Goal: Find specific page/section: Find specific page/section

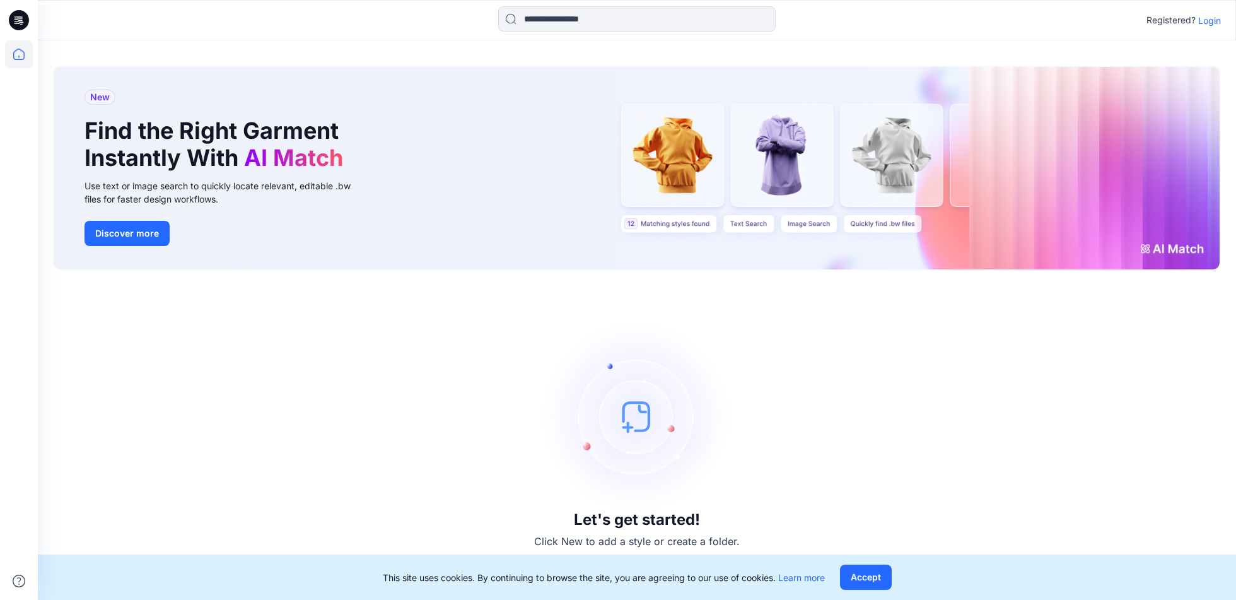
click at [1204, 27] on div "Registered? Login" at bounding box center [1184, 20] width 74 height 15
click at [1206, 20] on p "Login" at bounding box center [1210, 20] width 23 height 13
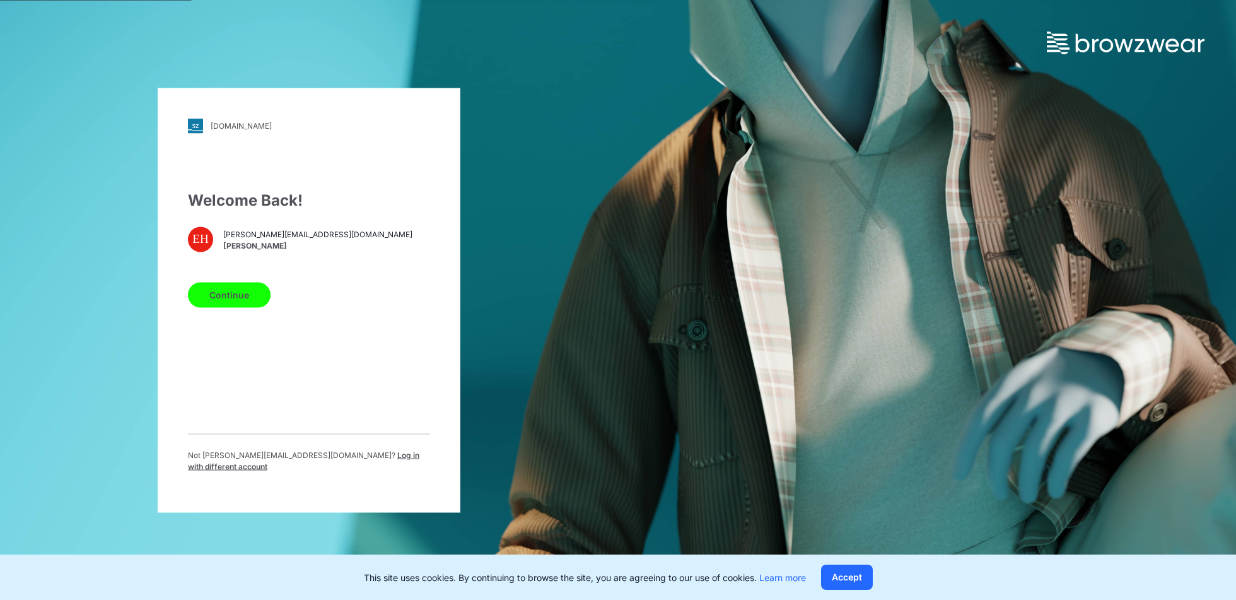
click at [206, 301] on button "Continue" at bounding box center [229, 294] width 83 height 25
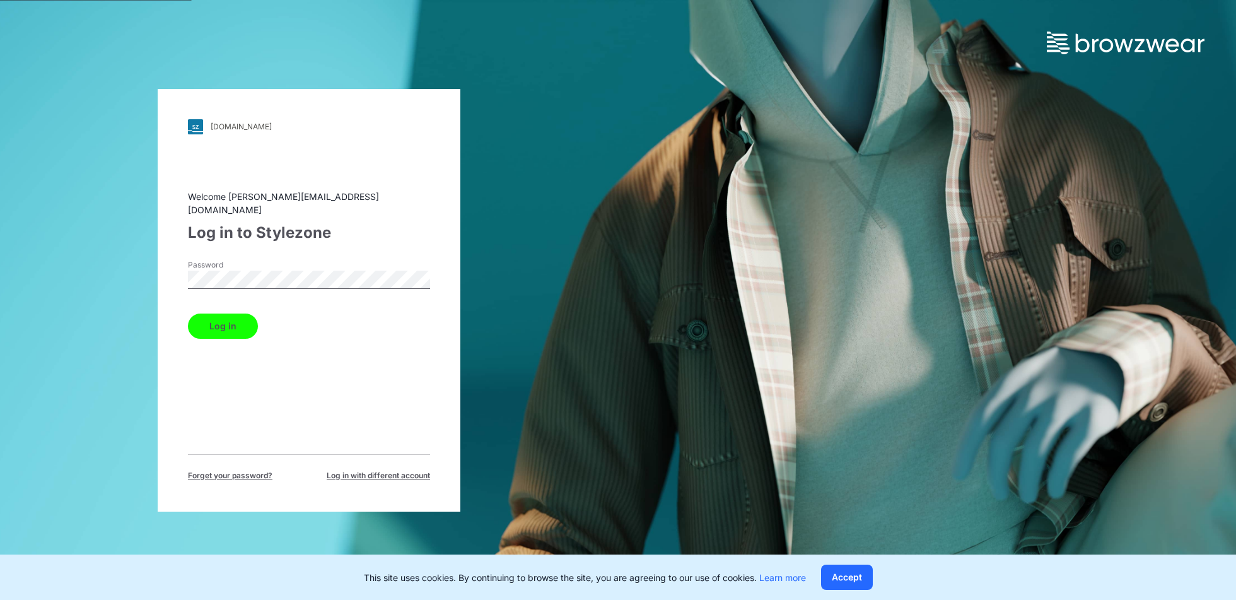
click at [220, 319] on button "Log in" at bounding box center [223, 326] width 70 height 25
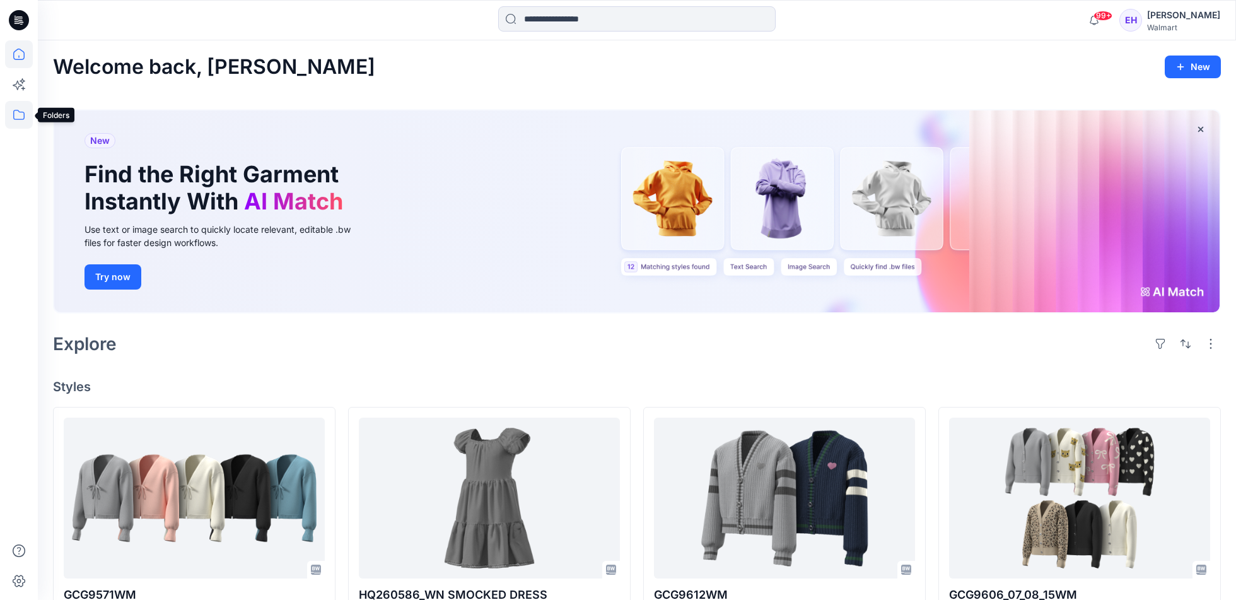
click at [15, 115] on icon at bounding box center [19, 115] width 28 height 28
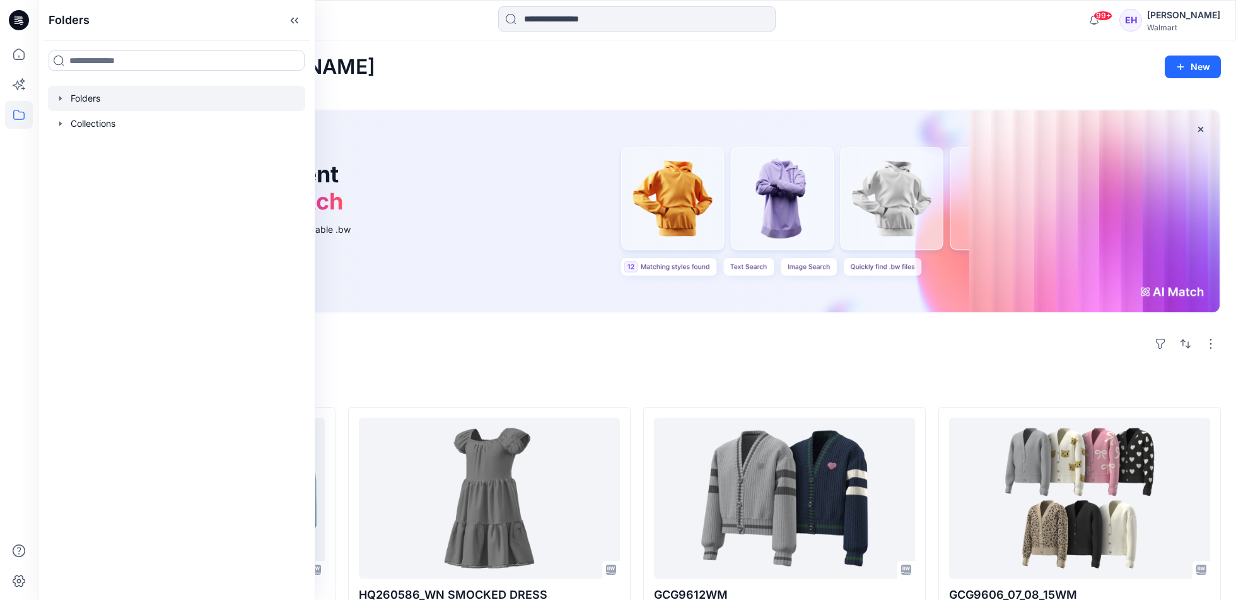
click at [60, 100] on icon "button" at bounding box center [61, 98] width 10 height 10
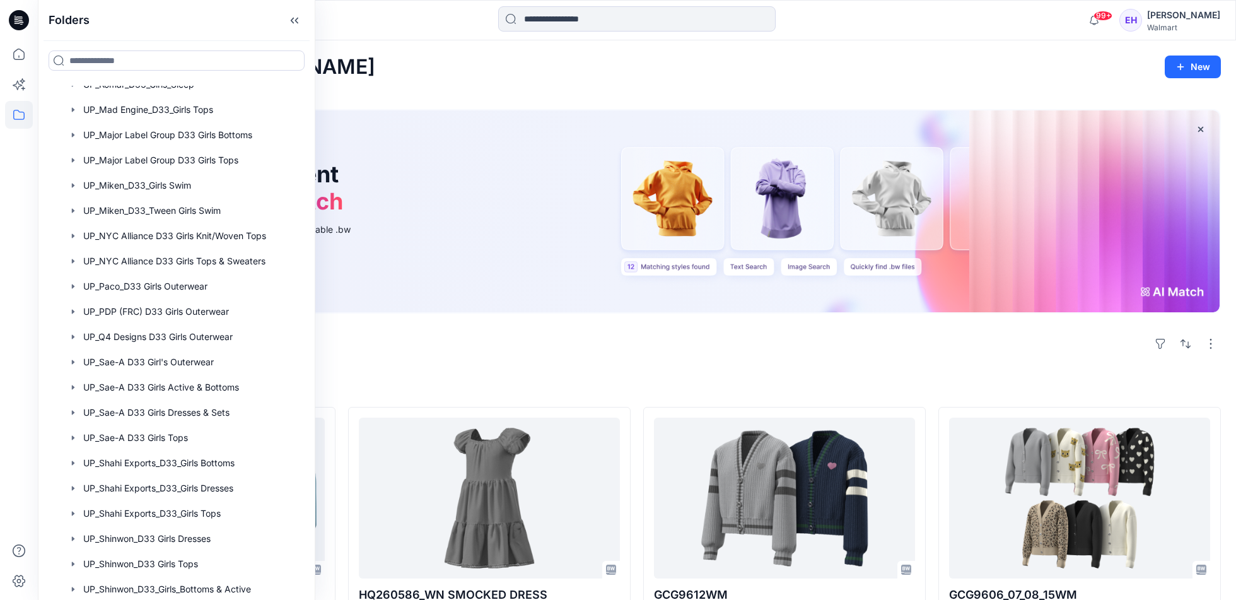
scroll to position [1379, 0]
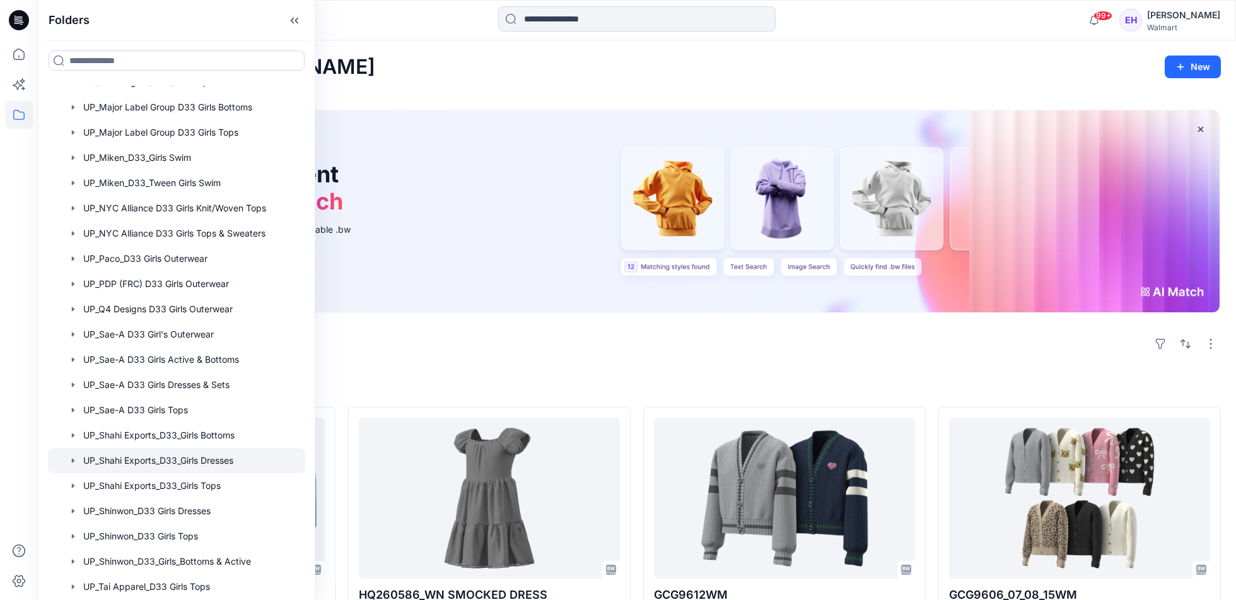
click at [139, 467] on div at bounding box center [176, 460] width 257 height 25
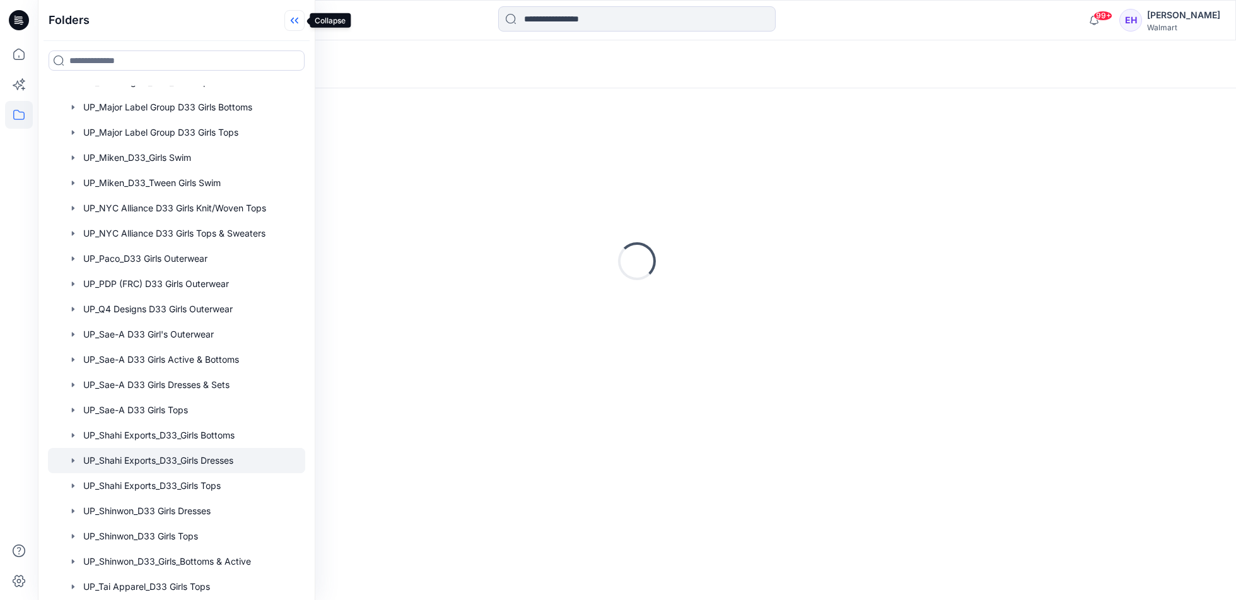
click at [292, 20] on icon at bounding box center [292, 21] width 3 height 6
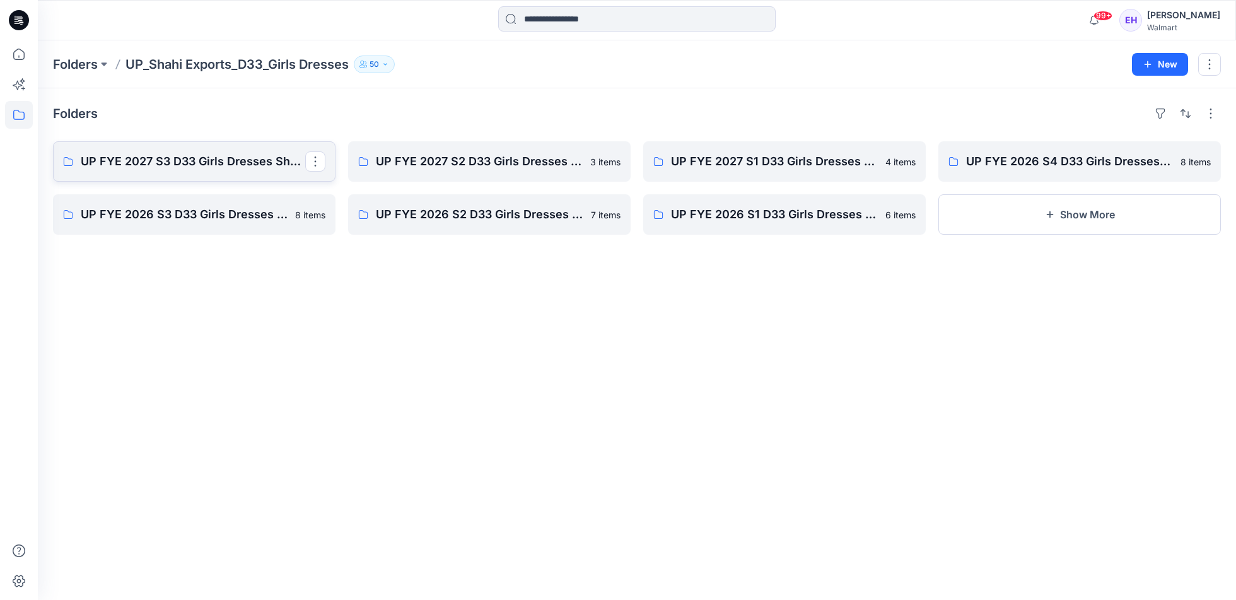
click at [242, 159] on p "UP FYE 2027 S3 D33 Girls Dresses Shahi" at bounding box center [193, 162] width 225 height 18
click at [442, 171] on link "UP FYE 2027 S2 D33 Girls Dresses Shahi" at bounding box center [489, 161] width 283 height 40
click at [165, 163] on p "UP FYE 2027 S3 D33 Girls Dresses Shahi" at bounding box center [193, 162] width 225 height 18
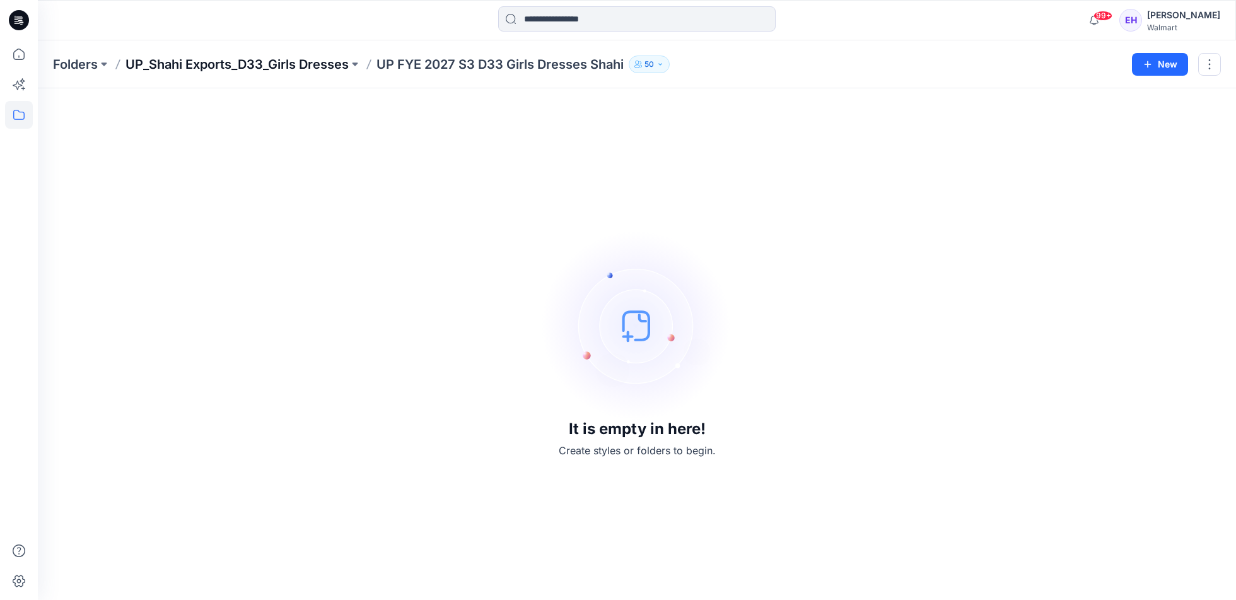
click at [306, 66] on p "UP_Shahi Exports_D33_Girls Dresses" at bounding box center [237, 65] width 223 height 18
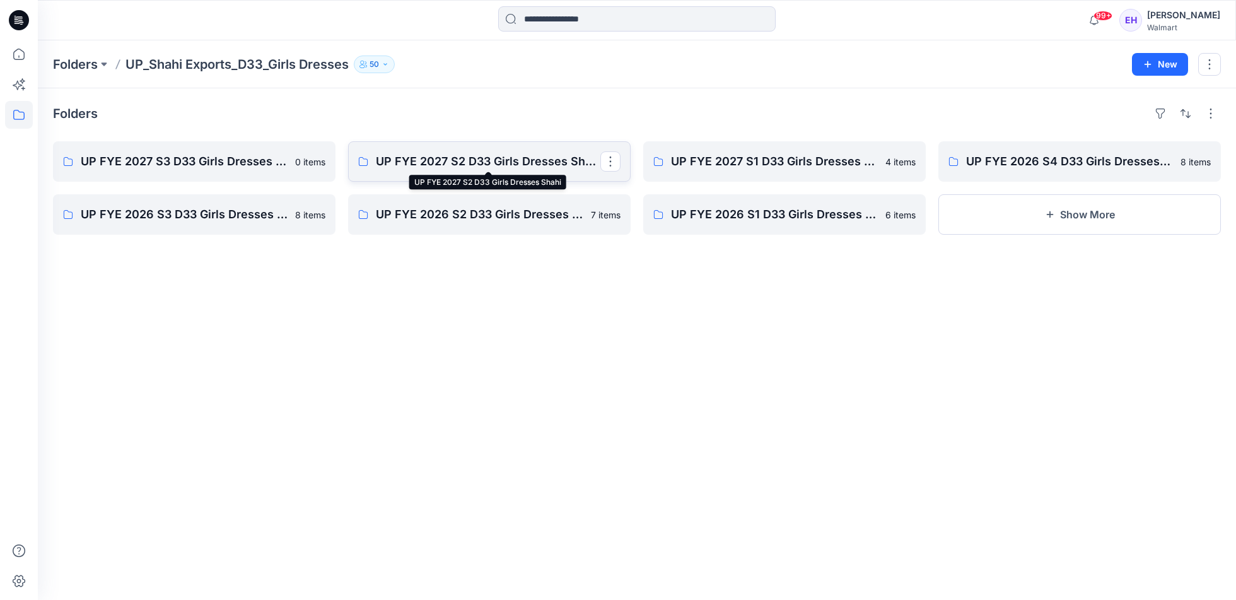
click at [433, 163] on p "UP FYE 2027 S2 D33 Girls Dresses Shahi" at bounding box center [488, 162] width 225 height 18
click at [223, 169] on p "UP FYE 2027 S3 D33 Girls Dresses Shahi" at bounding box center [193, 162] width 225 height 18
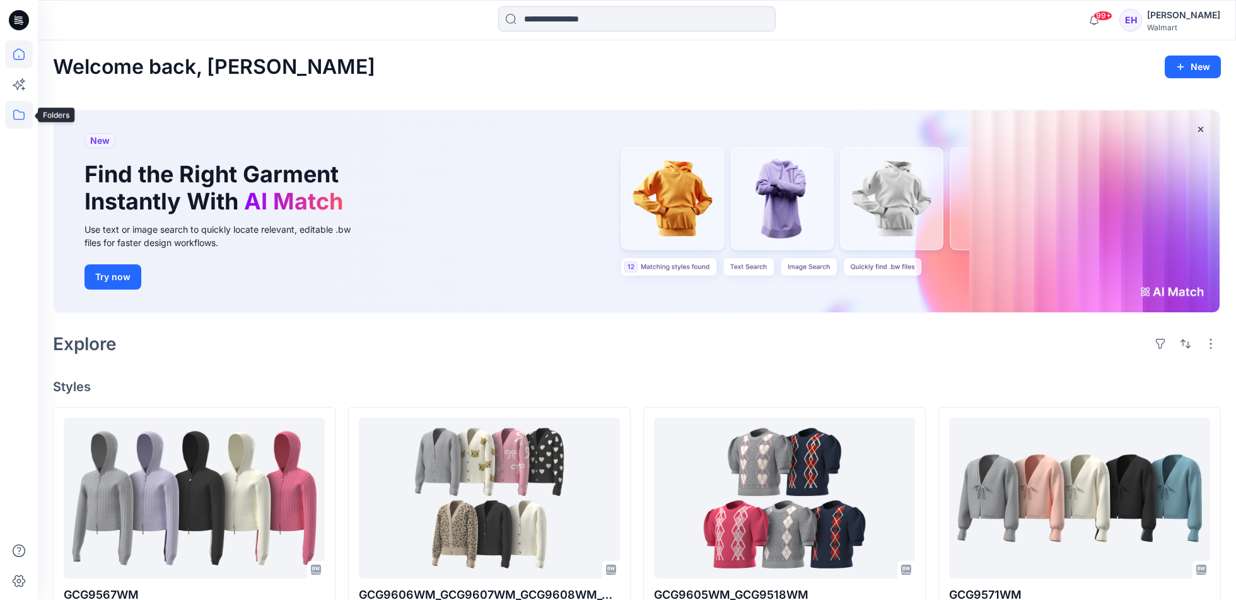
click at [19, 120] on icon at bounding box center [19, 115] width 28 height 28
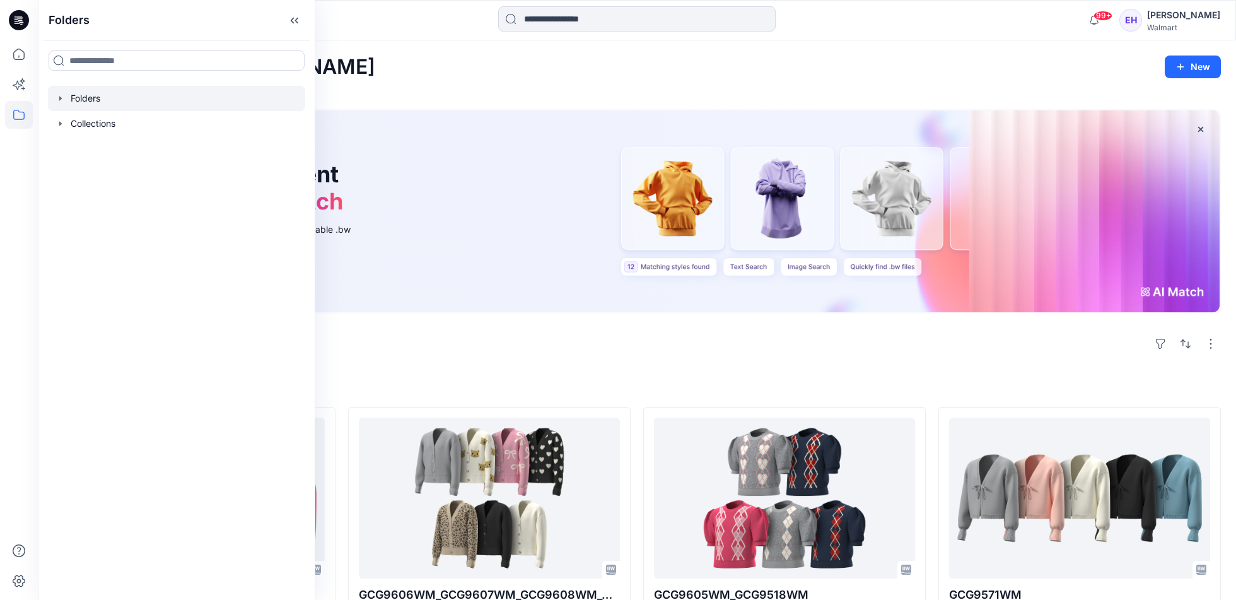
click at [74, 98] on div at bounding box center [176, 98] width 257 height 25
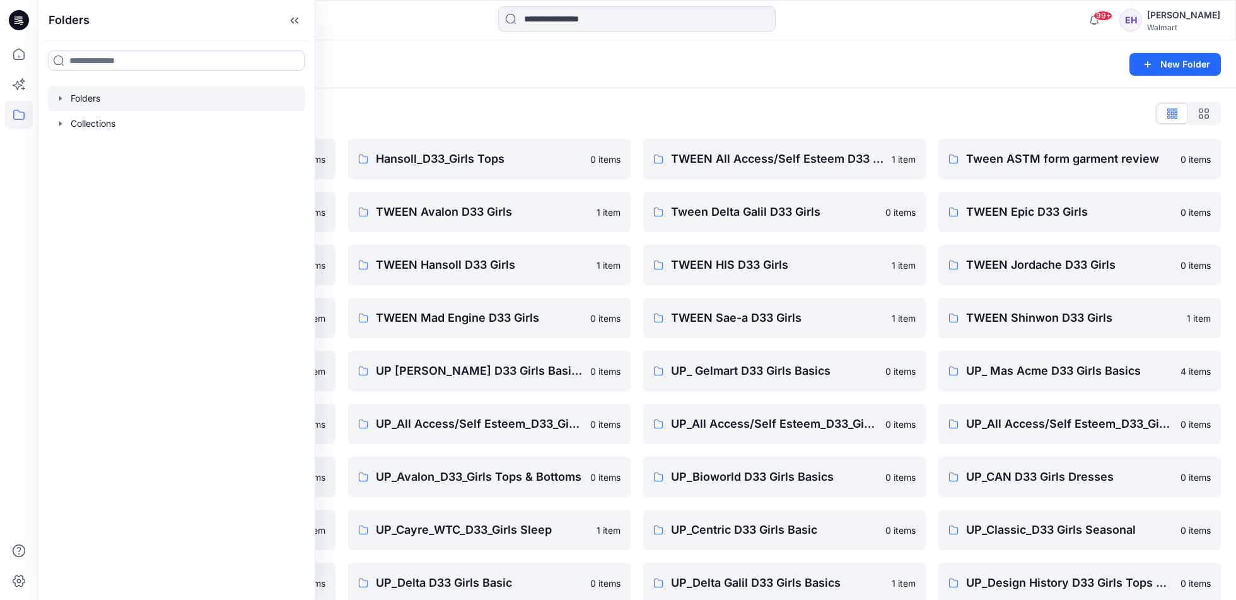
click at [61, 100] on icon "button" at bounding box center [61, 98] width 10 height 10
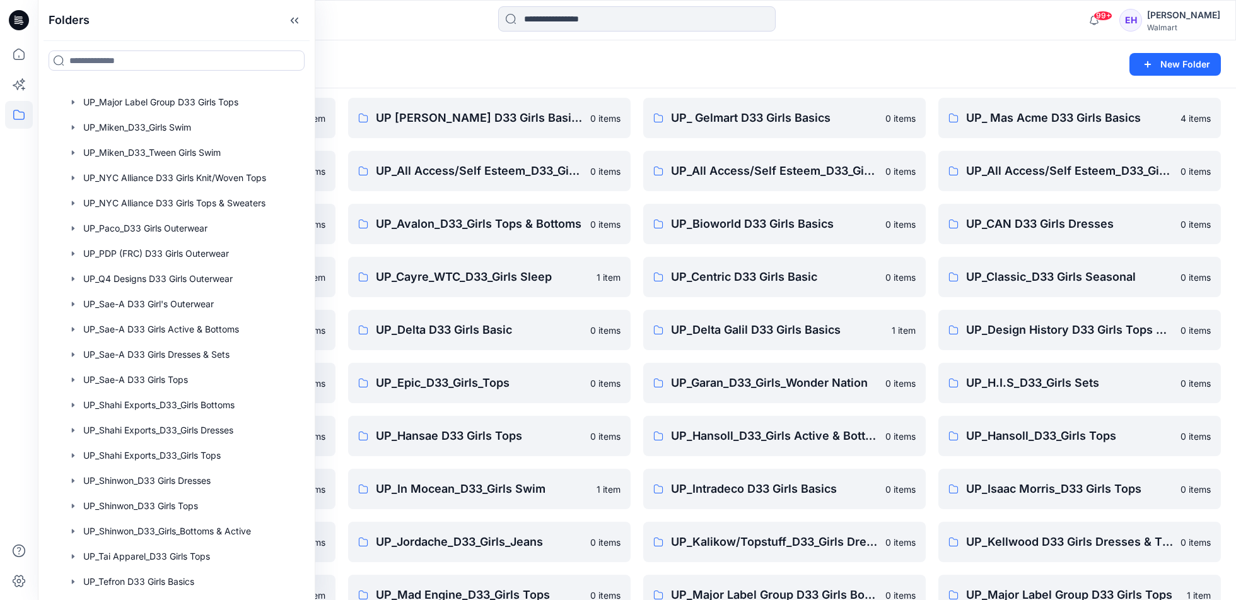
scroll to position [1416, 0]
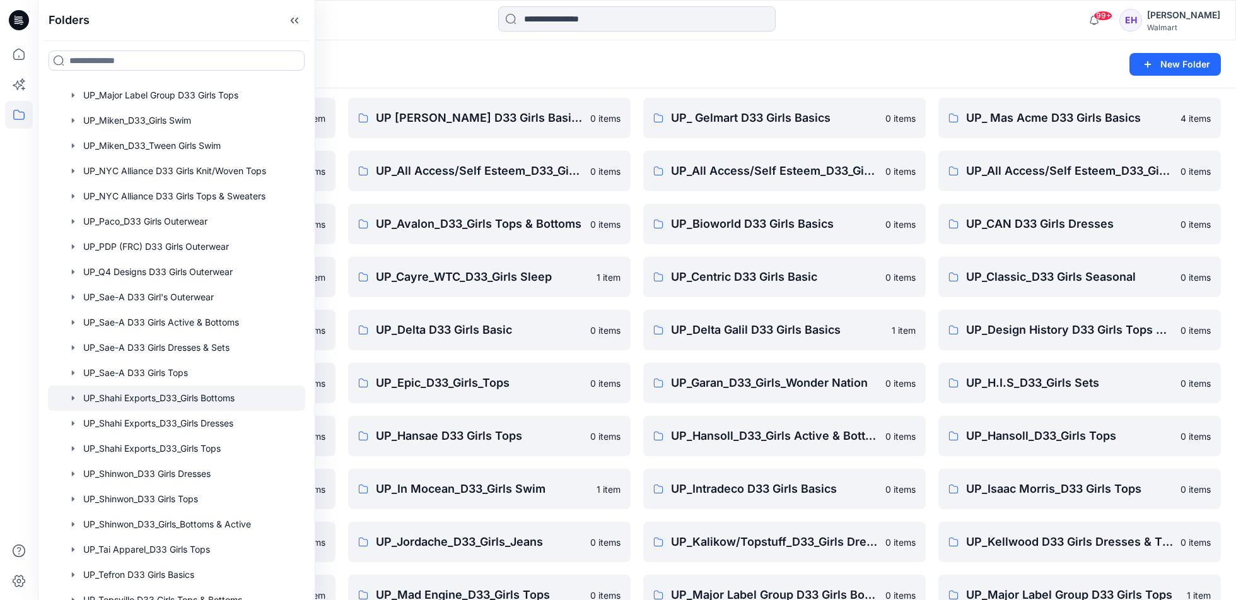
click at [155, 400] on div at bounding box center [176, 397] width 257 height 25
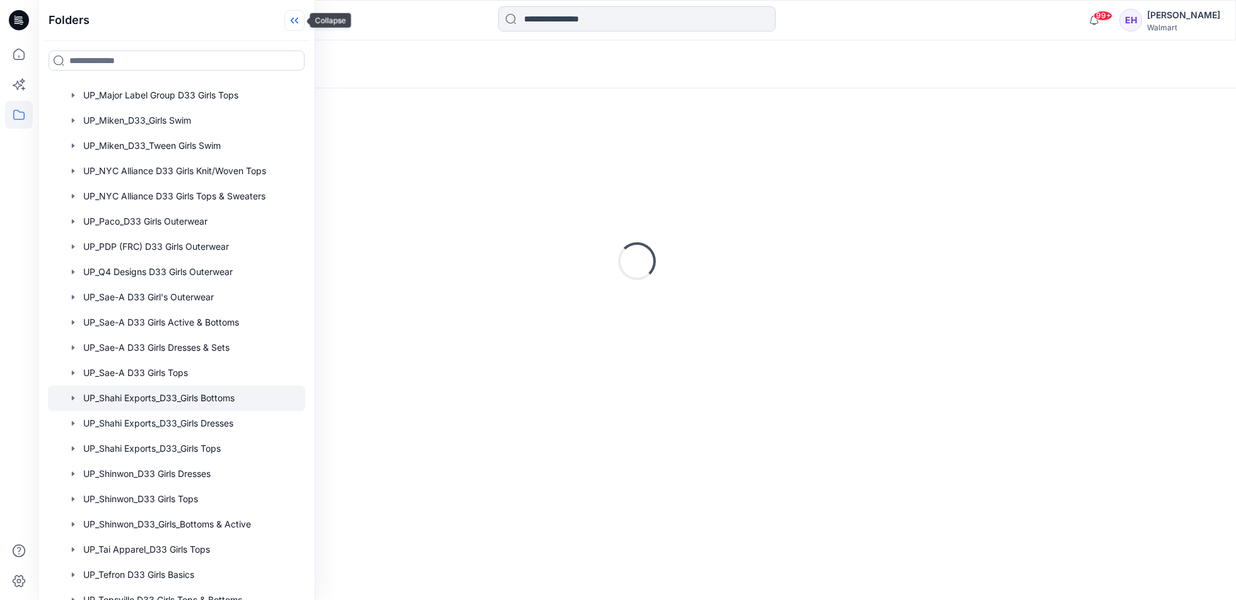
click at [295, 13] on icon at bounding box center [295, 20] width 20 height 21
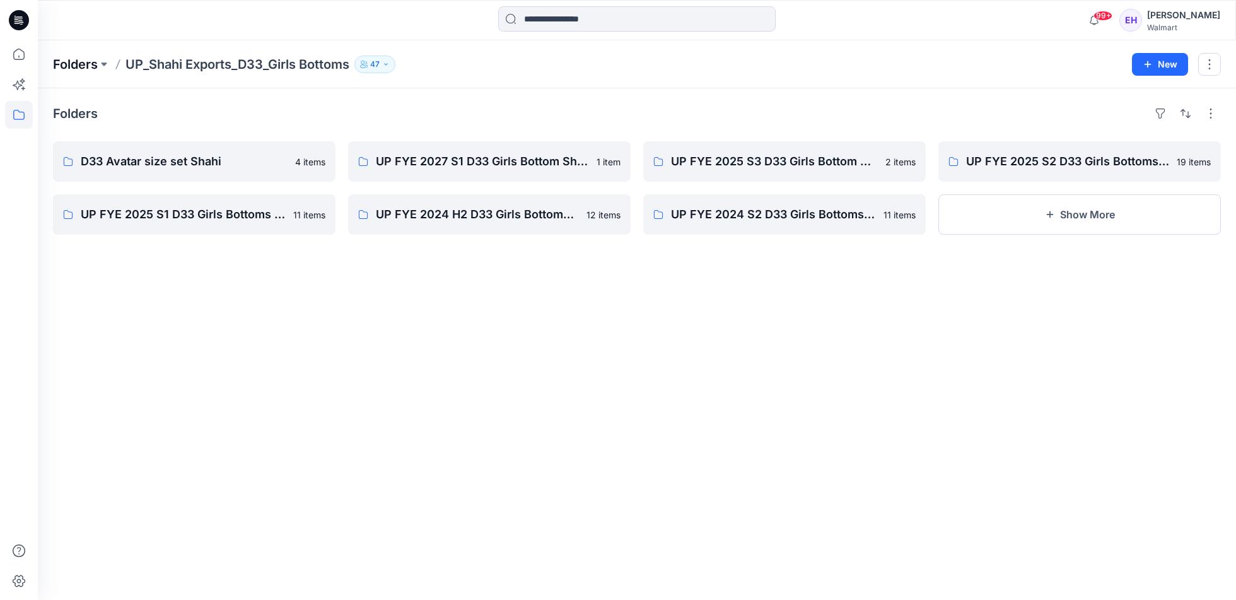
click at [85, 64] on p "Folders" at bounding box center [75, 65] width 45 height 18
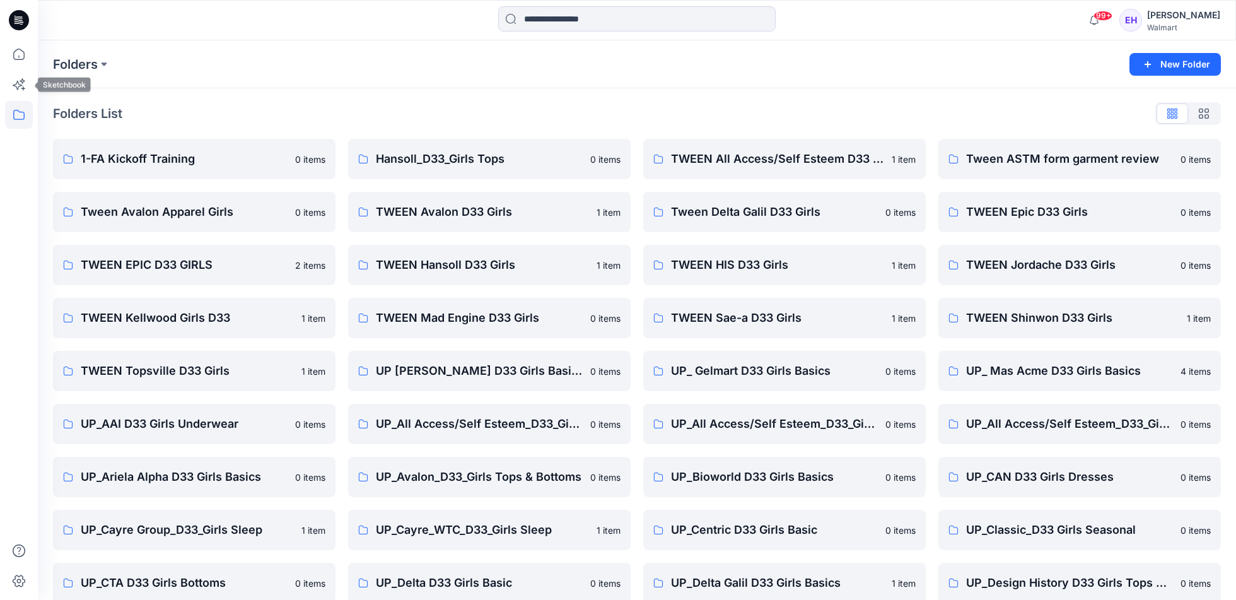
click at [25, 110] on icon at bounding box center [19, 115] width 28 height 28
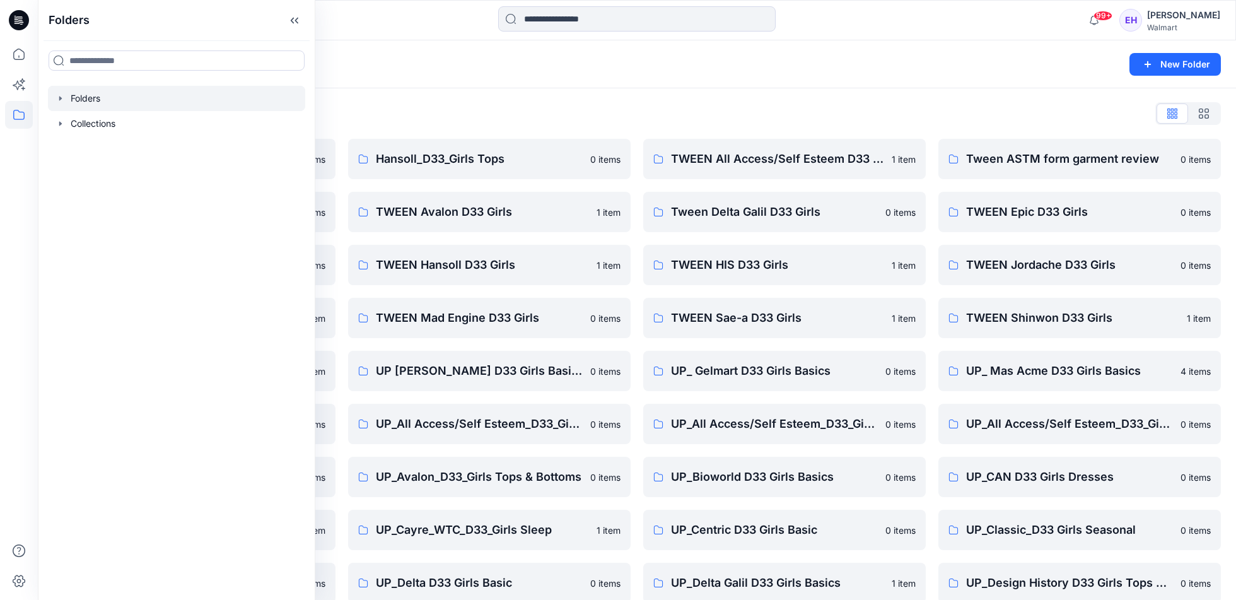
click at [59, 98] on icon "button" at bounding box center [60, 98] width 3 height 4
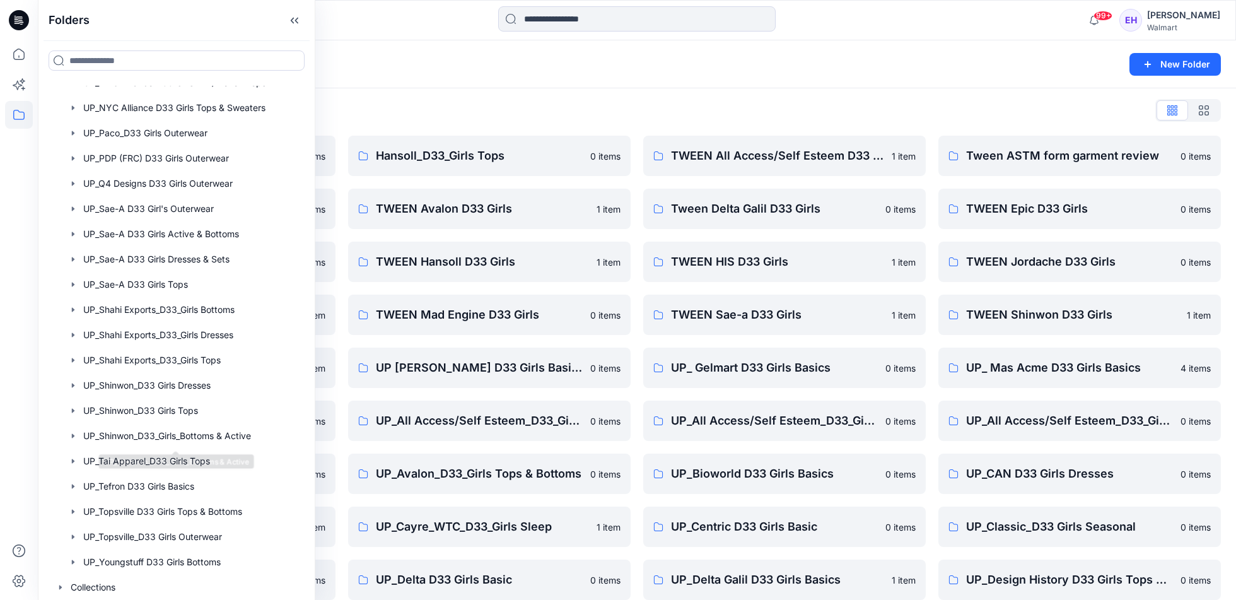
scroll to position [4, 0]
click at [171, 328] on div at bounding box center [176, 334] width 257 height 25
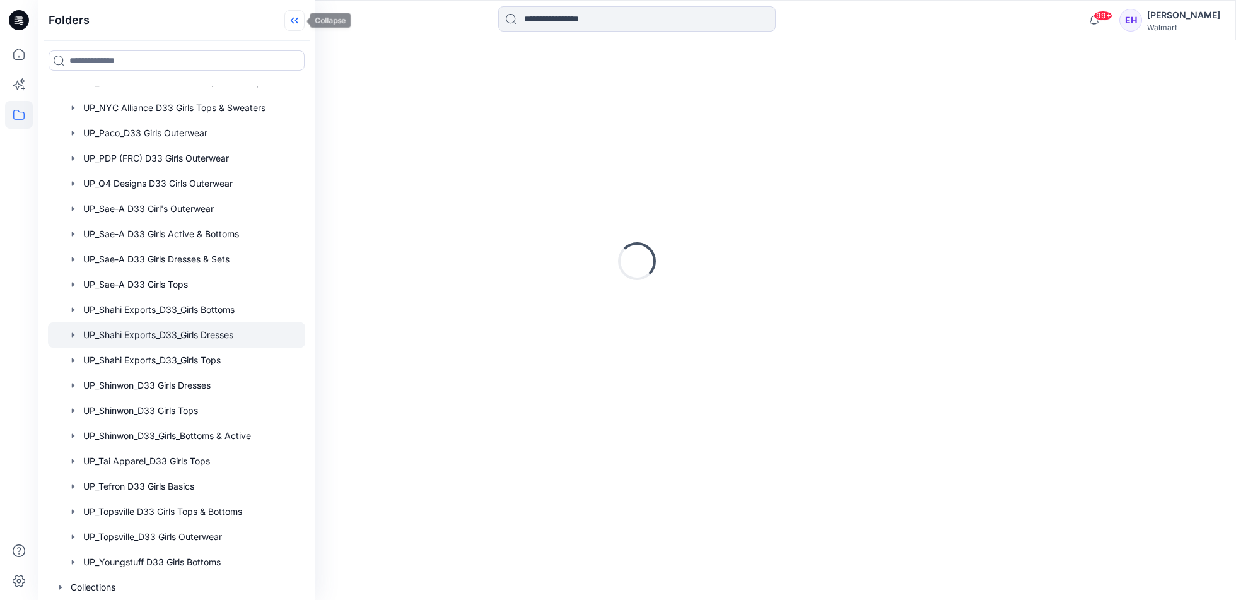
click at [288, 17] on icon at bounding box center [295, 20] width 20 height 21
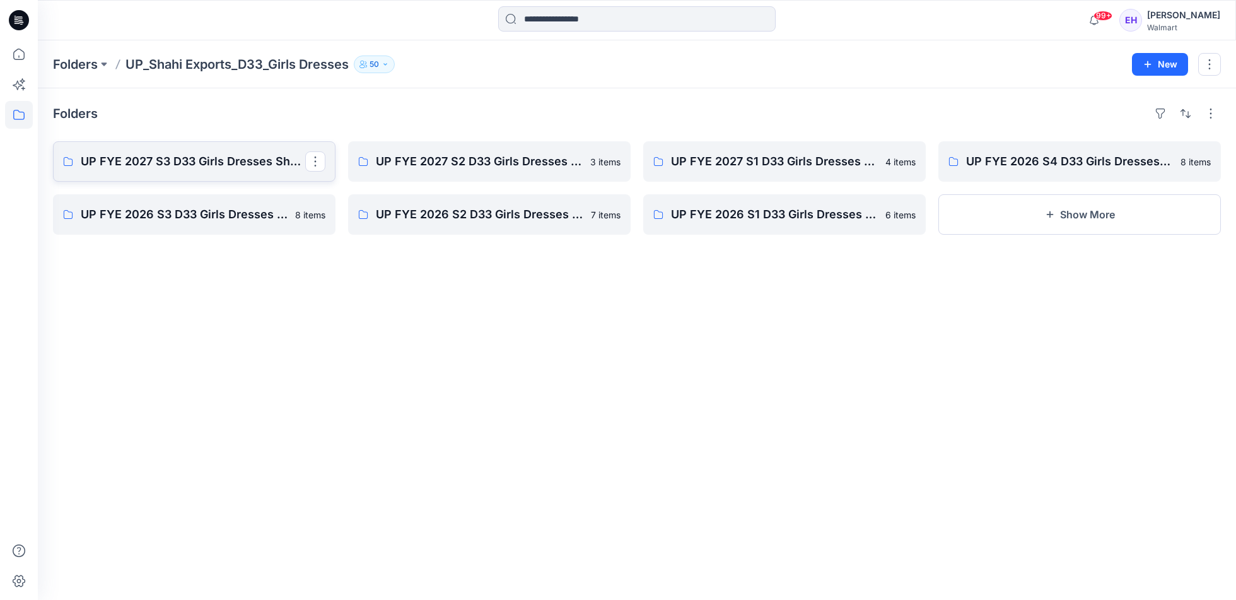
click at [208, 161] on p "UP FYE 2027 S3 D33 Girls Dresses Shahi" at bounding box center [193, 162] width 225 height 18
